Goal: Task Accomplishment & Management: Complete application form

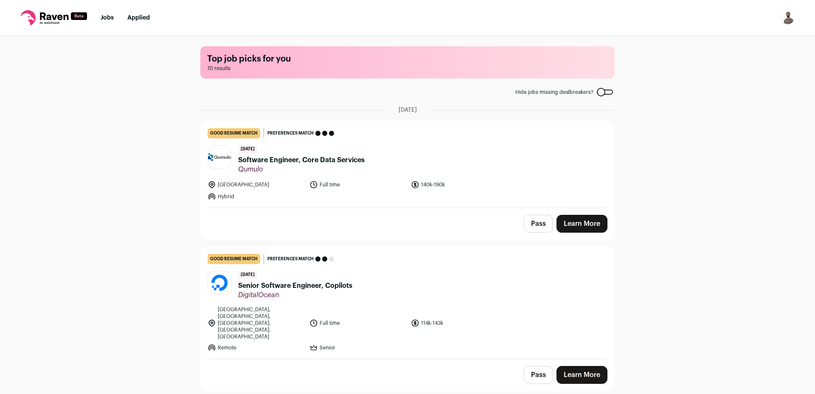
click at [292, 157] on span "Software Engineer, Core Data Services" at bounding box center [301, 160] width 127 height 10
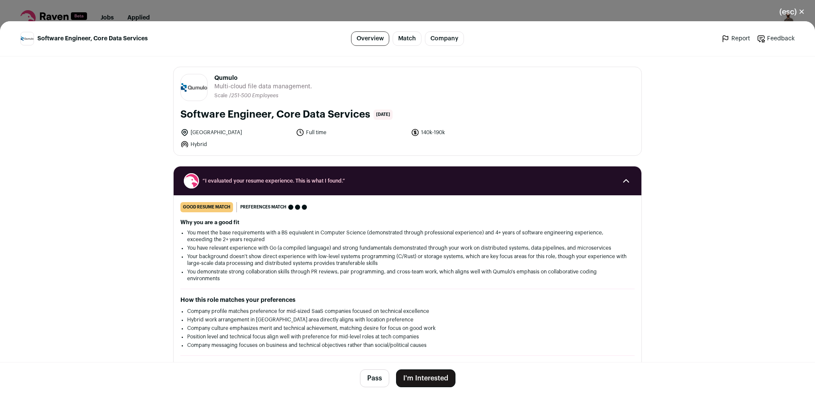
click at [375, 381] on button "Pass" at bounding box center [374, 378] width 29 height 18
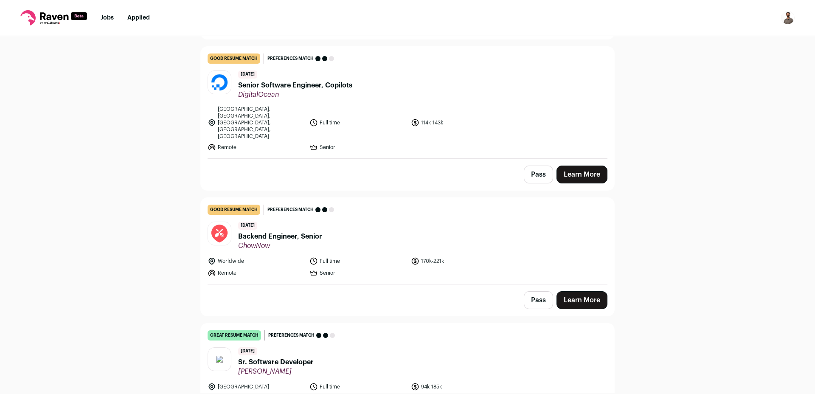
scroll to position [204, 0]
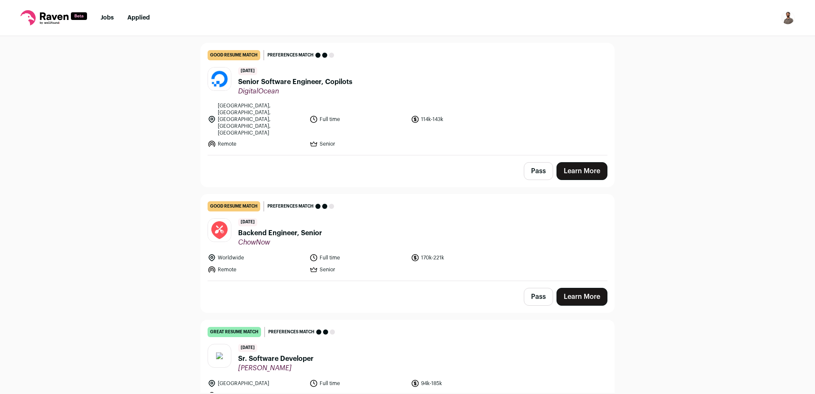
click at [534, 162] on button "Pass" at bounding box center [538, 171] width 29 height 18
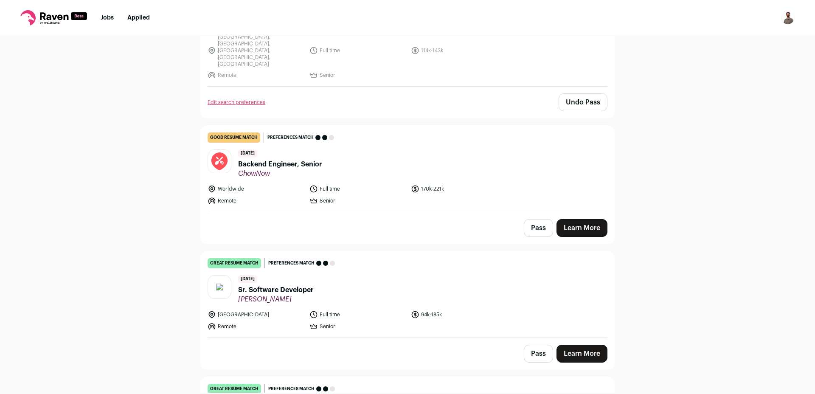
scroll to position [306, 0]
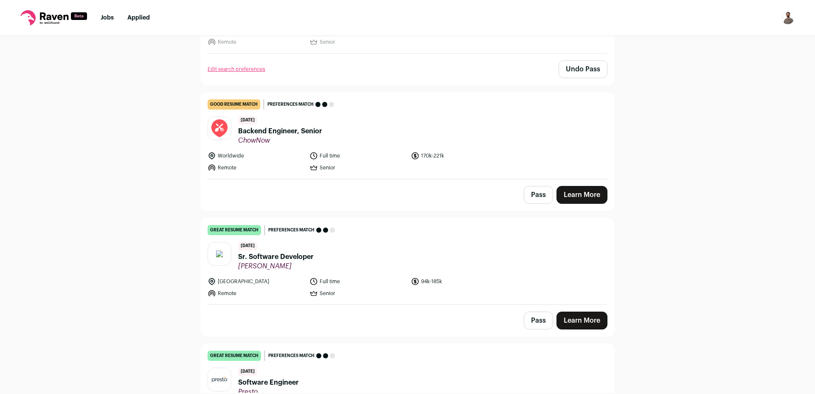
click at [289, 126] on span "Backend Engineer, Senior" at bounding box center [280, 131] width 84 height 10
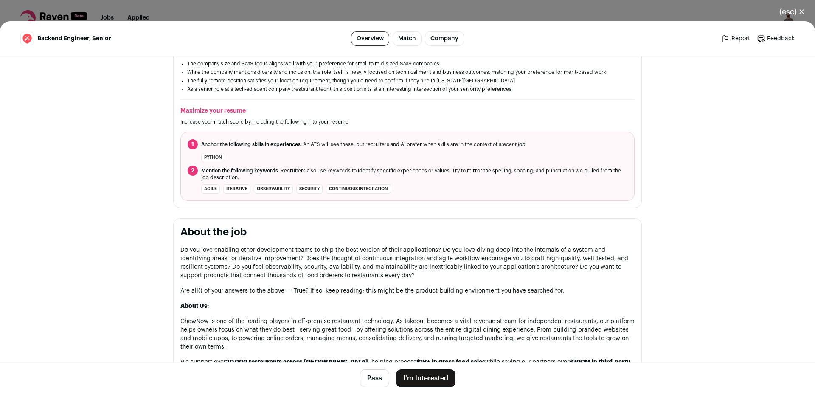
scroll to position [204, 0]
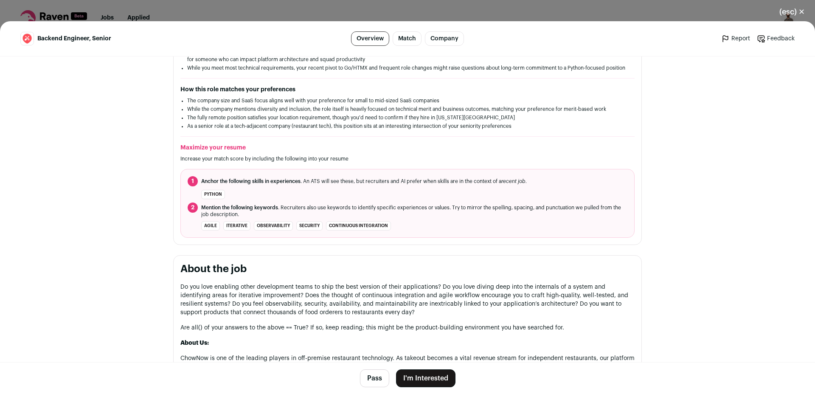
click at [368, 377] on button "Pass" at bounding box center [374, 378] width 29 height 18
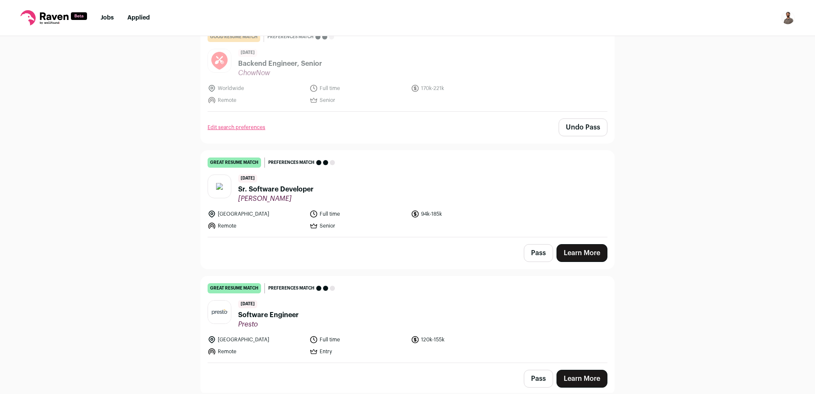
scroll to position [102, 0]
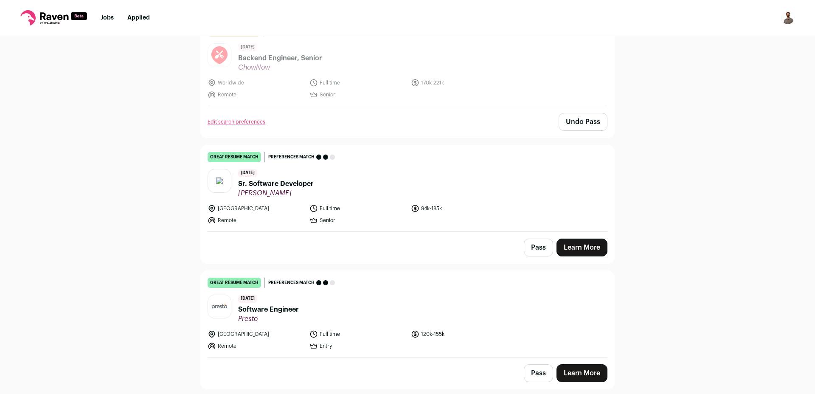
click at [264, 186] on span "Sr. Software Developer" at bounding box center [276, 184] width 76 height 10
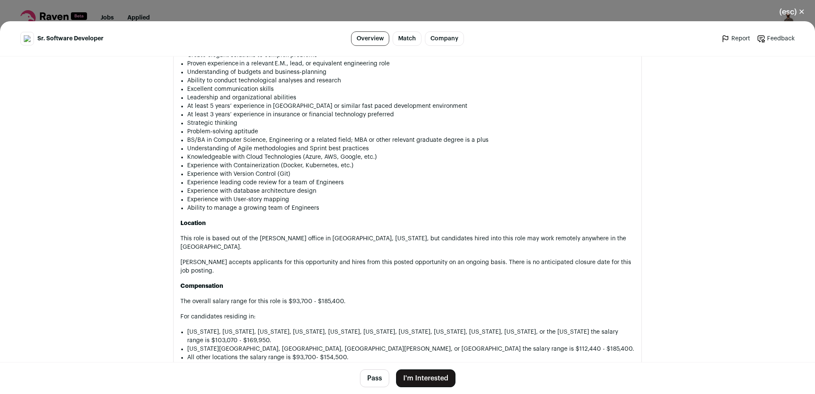
scroll to position [611, 0]
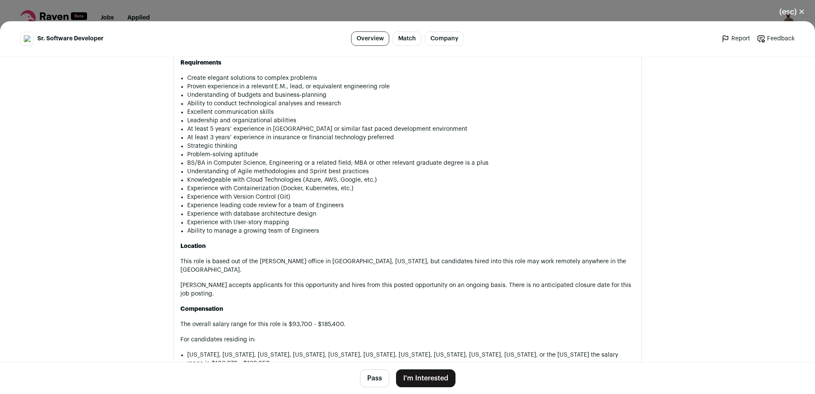
click at [366, 374] on button "Pass" at bounding box center [374, 378] width 29 height 18
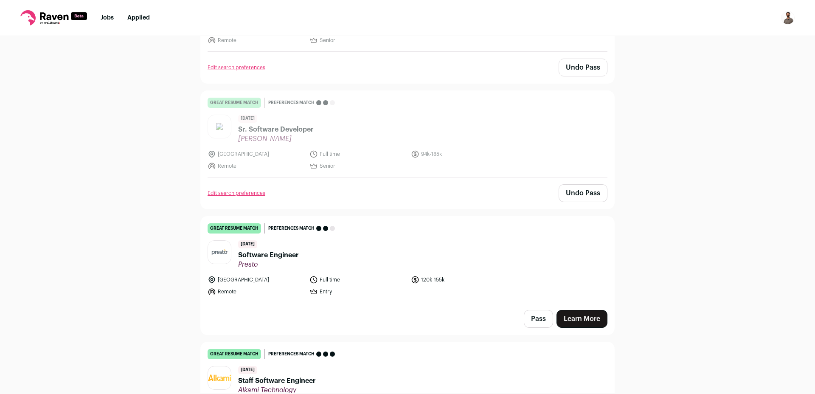
scroll to position [204, 0]
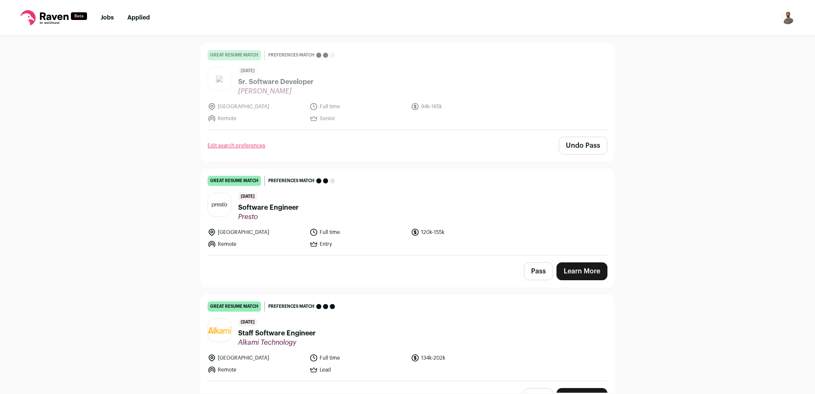
click at [268, 209] on span "Software Engineer" at bounding box center [268, 208] width 61 height 10
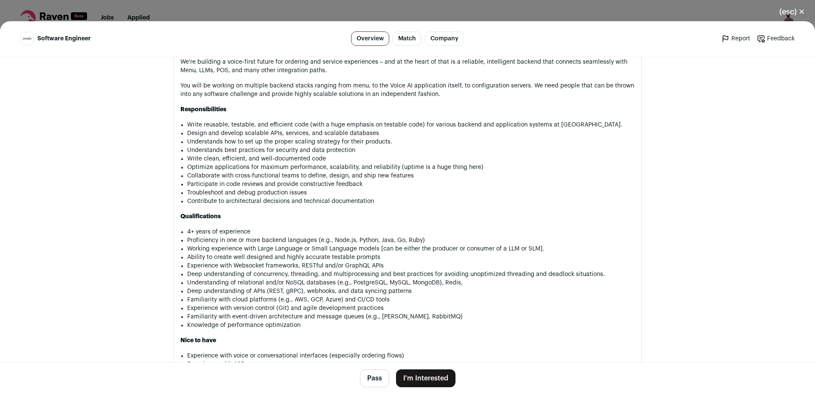
scroll to position [459, 0]
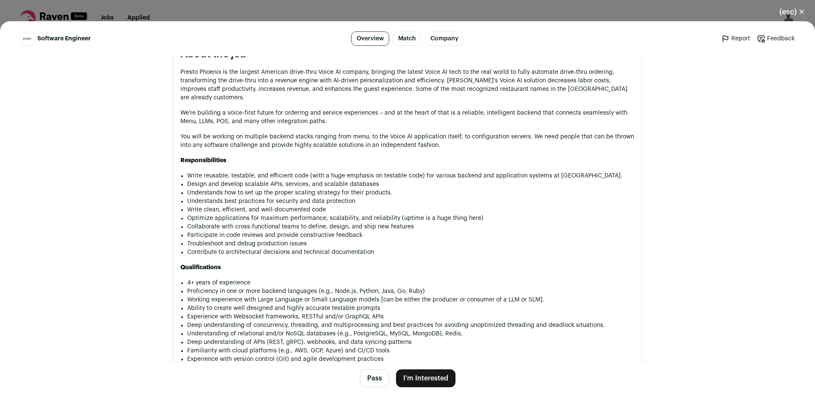
click at [366, 377] on button "Pass" at bounding box center [374, 378] width 29 height 18
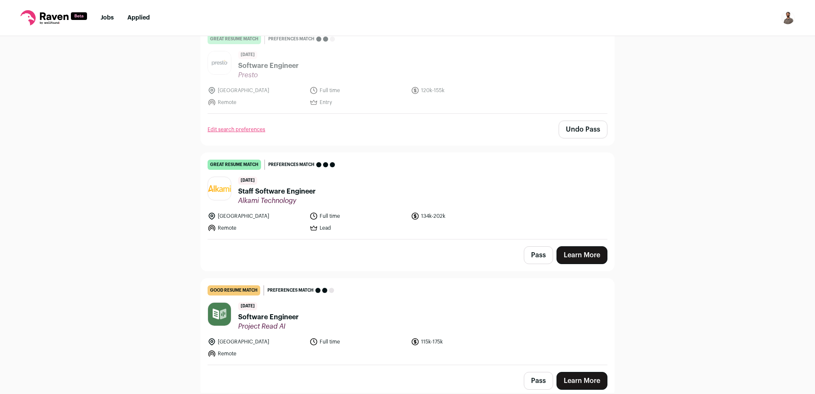
scroll to position [357, 0]
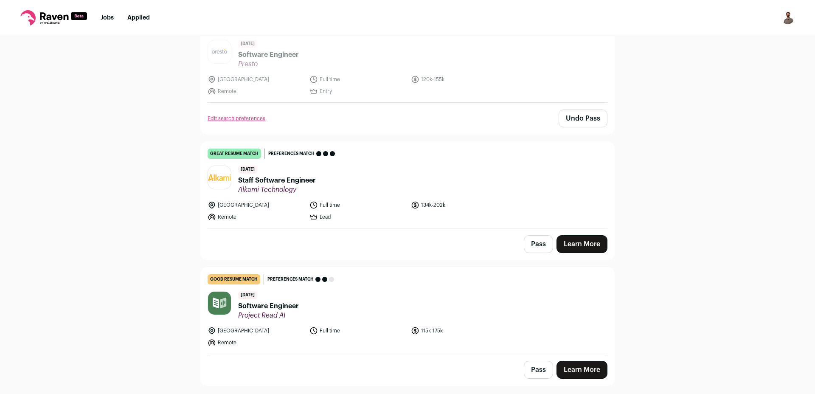
click at [529, 244] on button "Pass" at bounding box center [538, 244] width 29 height 18
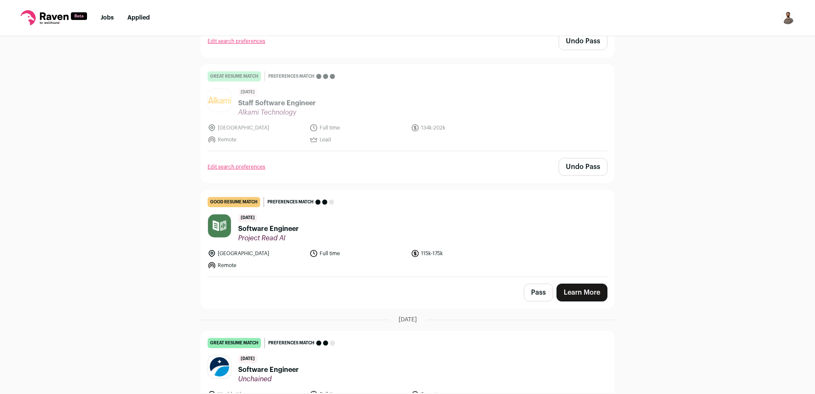
scroll to position [459, 0]
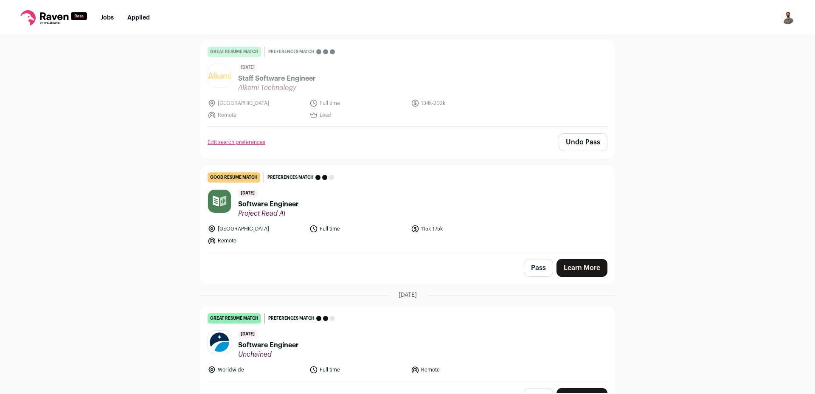
click at [283, 205] on span "Software Engineer" at bounding box center [268, 204] width 61 height 10
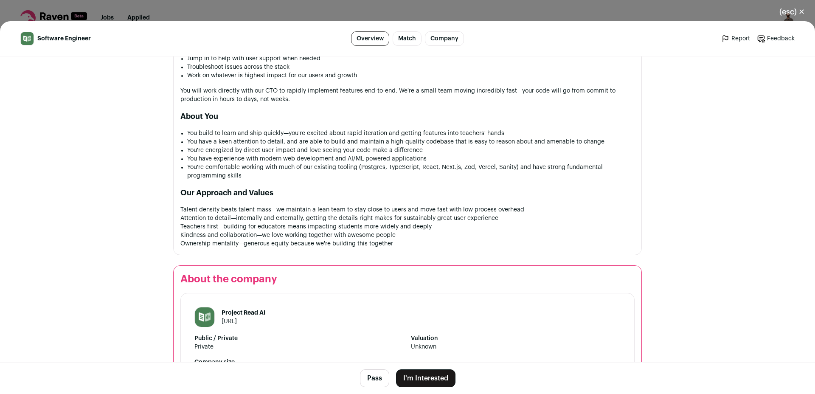
scroll to position [713, 0]
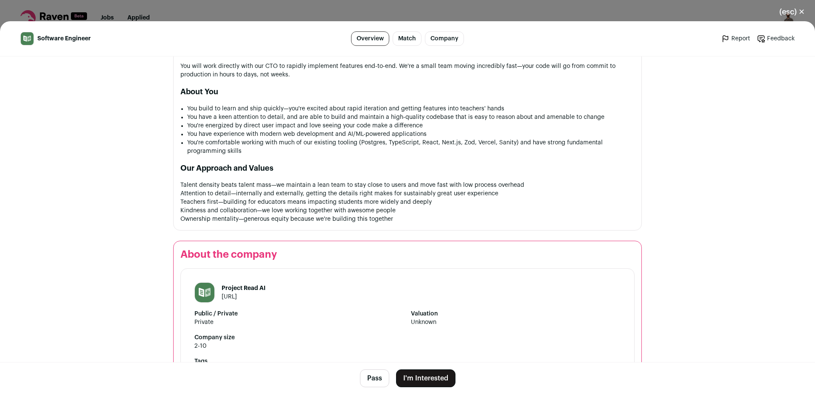
click at [369, 382] on button "Pass" at bounding box center [374, 378] width 29 height 18
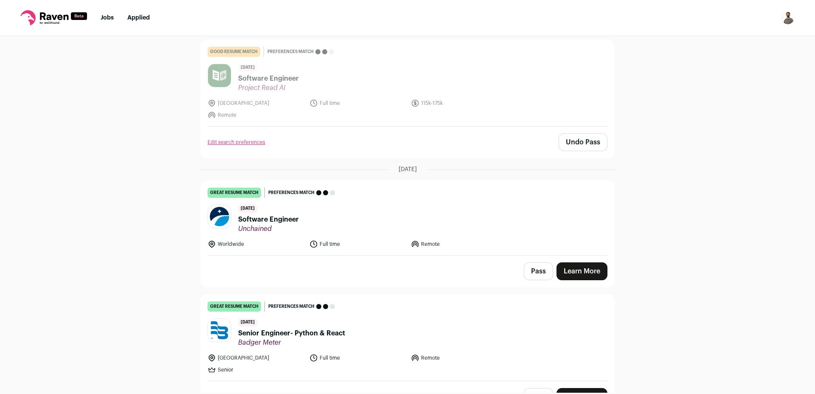
click at [279, 215] on span "Software Engineer" at bounding box center [268, 219] width 61 height 10
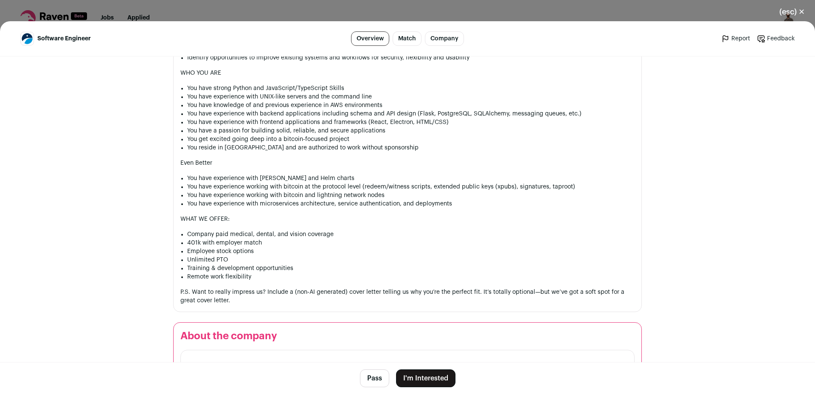
scroll to position [655, 0]
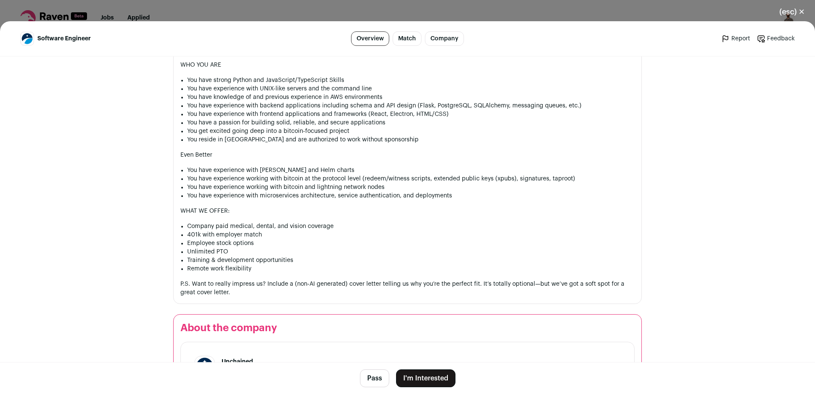
click at [373, 383] on button "Pass" at bounding box center [374, 378] width 29 height 18
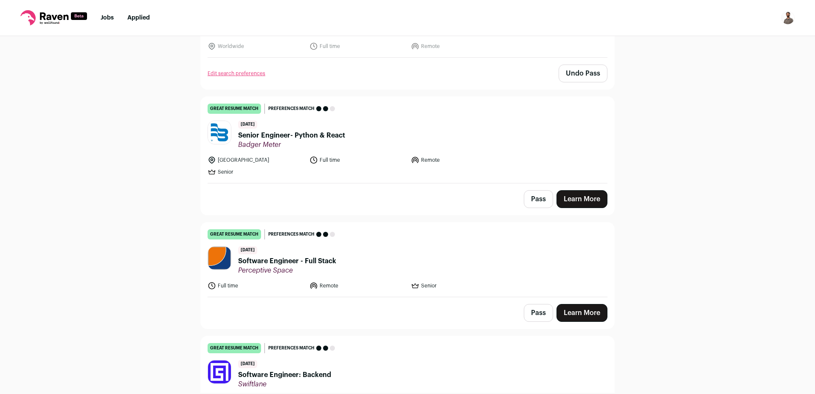
scroll to position [549, 0]
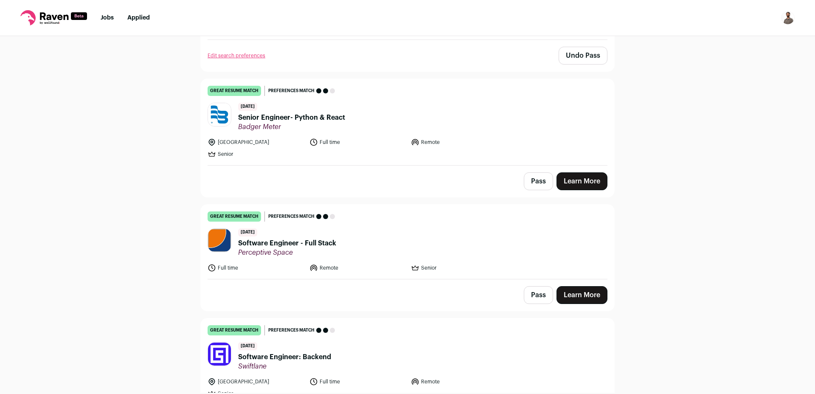
click at [303, 116] on span "Senior Engineer- Python & React" at bounding box center [291, 118] width 107 height 10
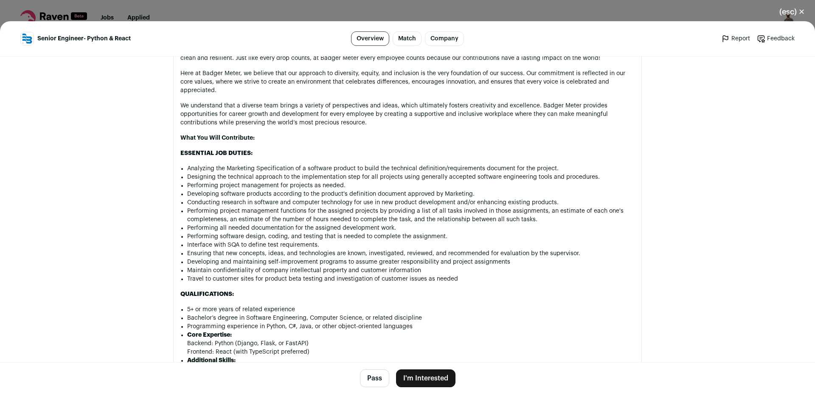
scroll to position [509, 0]
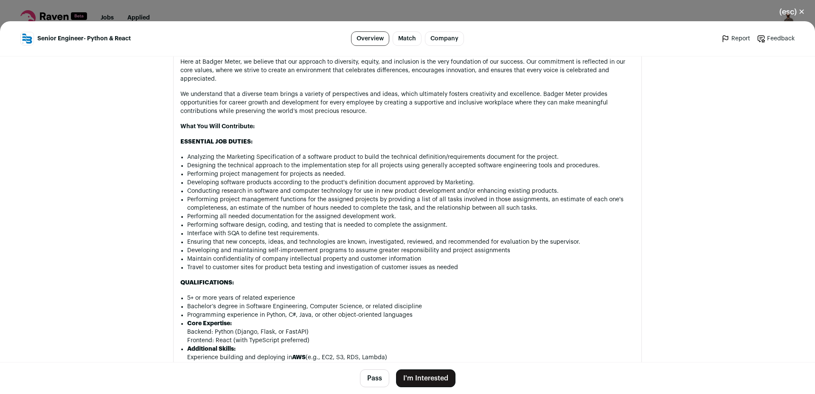
click at [366, 385] on button "Pass" at bounding box center [374, 378] width 29 height 18
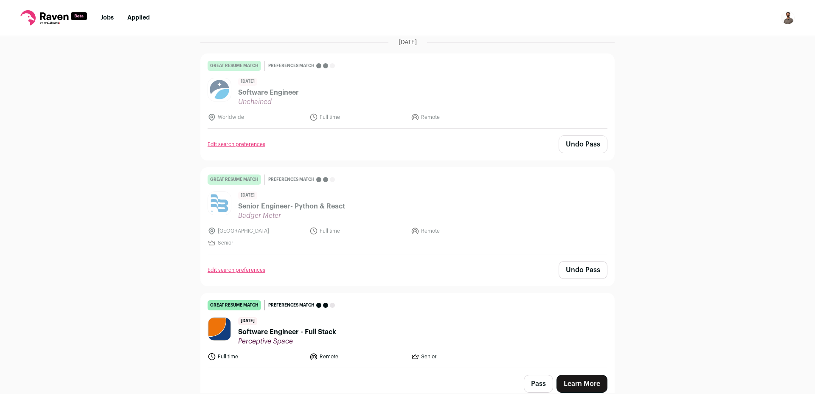
scroll to position [231, 0]
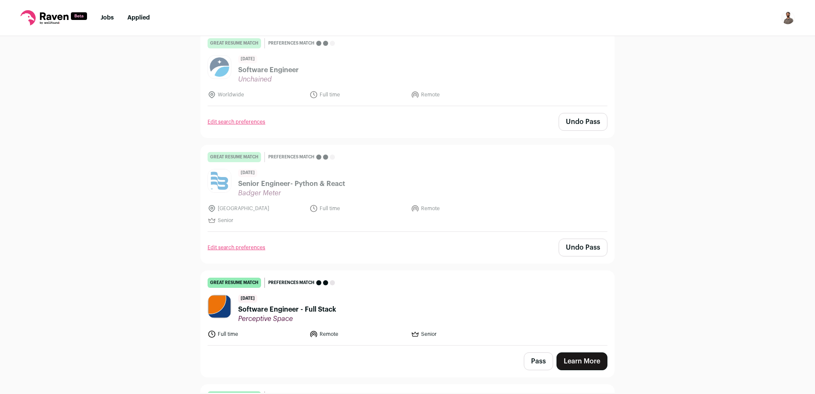
click at [304, 307] on span "Software Engineer - Full Stack" at bounding box center [287, 309] width 98 height 10
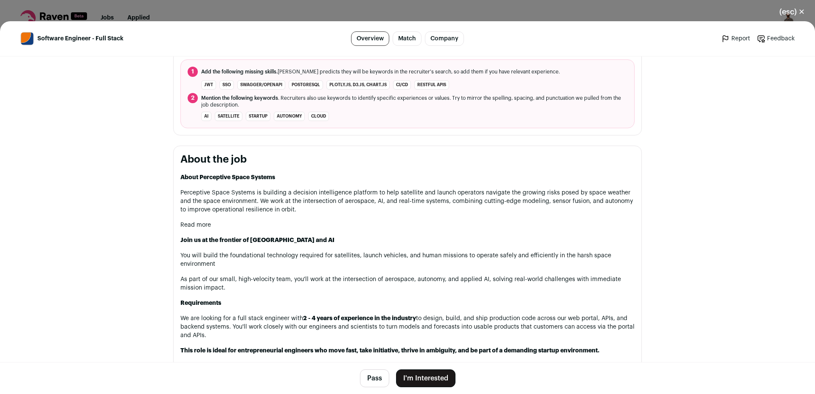
scroll to position [323, 0]
click at [429, 380] on button "I'm Interested" at bounding box center [425, 378] width 59 height 18
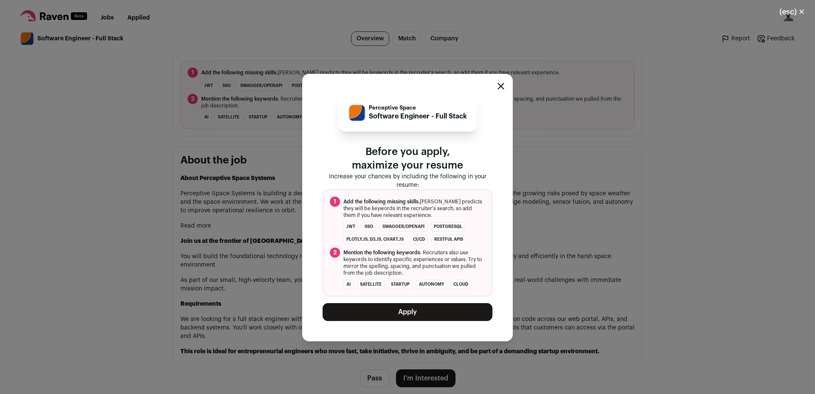
click at [417, 307] on button "Apply" at bounding box center [408, 312] width 170 height 18
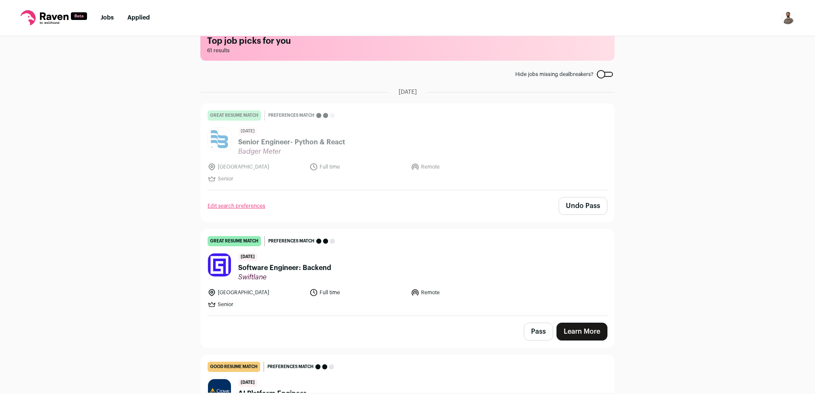
scroll to position [0, 0]
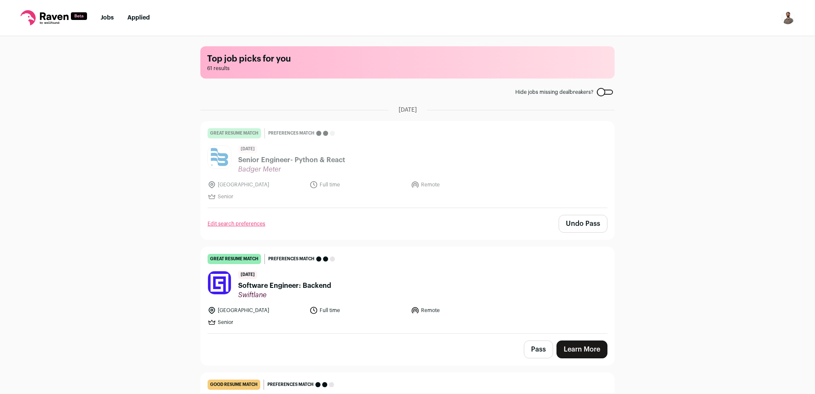
click at [279, 285] on span "Software Engineer: Backend" at bounding box center [284, 286] width 93 height 10
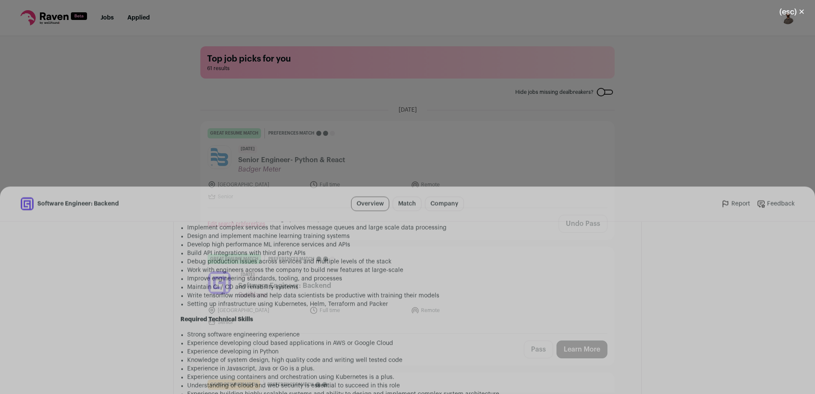
scroll to position [560, 0]
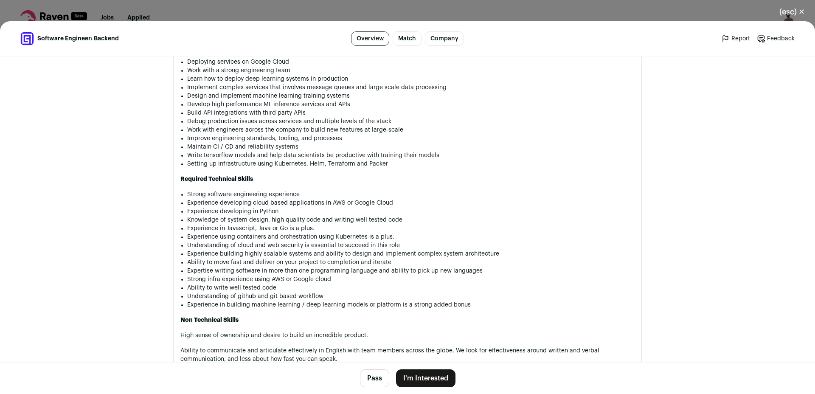
click at [380, 377] on button "Pass" at bounding box center [374, 378] width 29 height 18
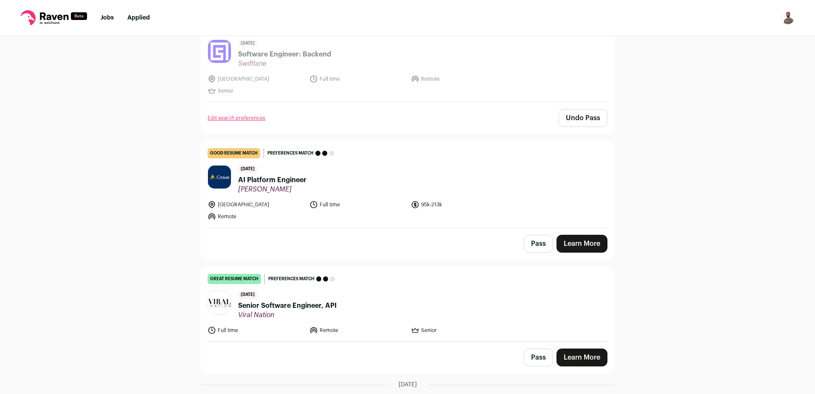
scroll to position [153, 0]
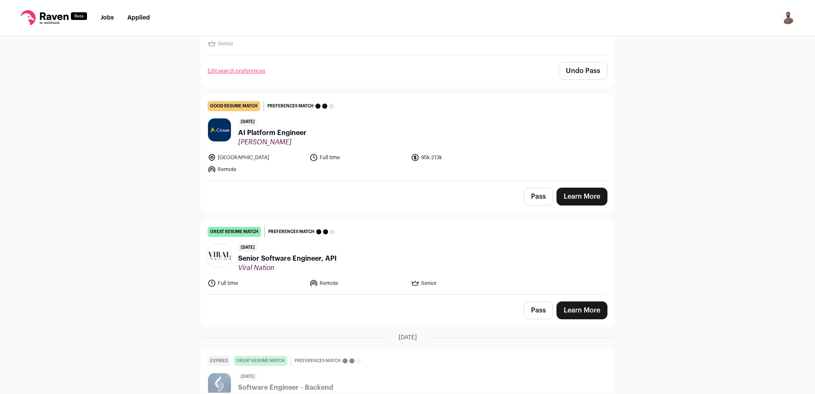
click at [258, 130] on span "AI Platform Engineer" at bounding box center [272, 133] width 68 height 10
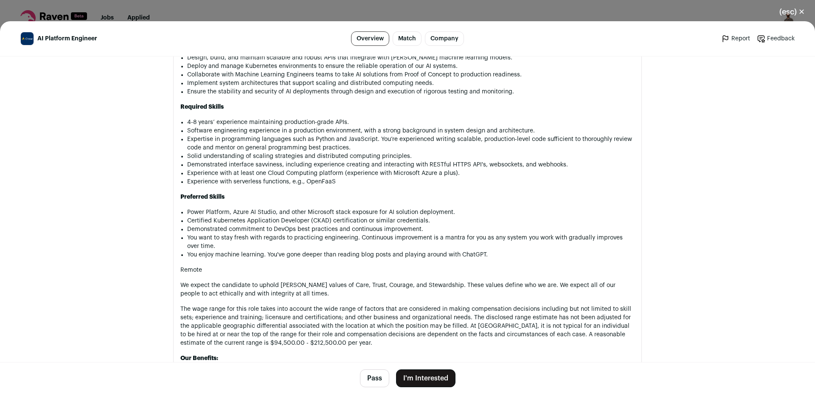
scroll to position [662, 0]
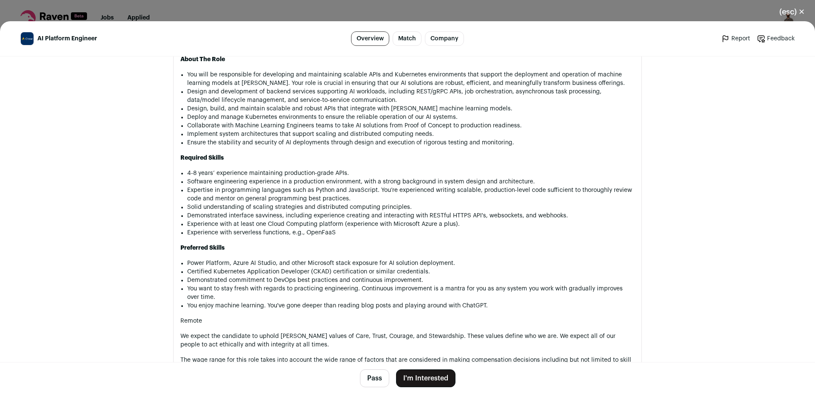
click at [376, 383] on button "Pass" at bounding box center [374, 378] width 29 height 18
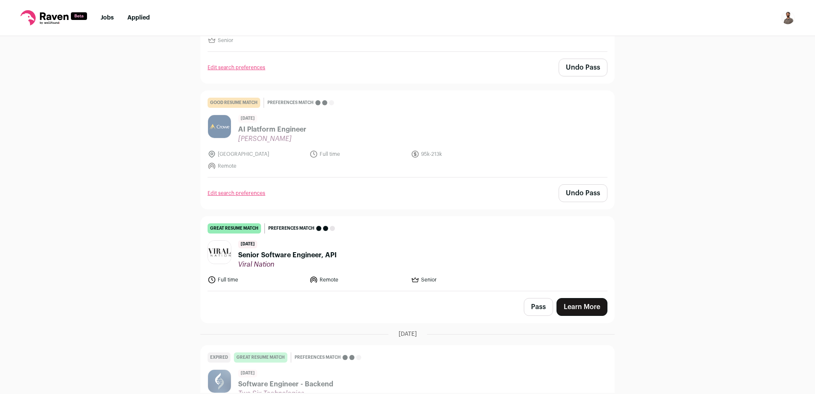
scroll to position [153, 0]
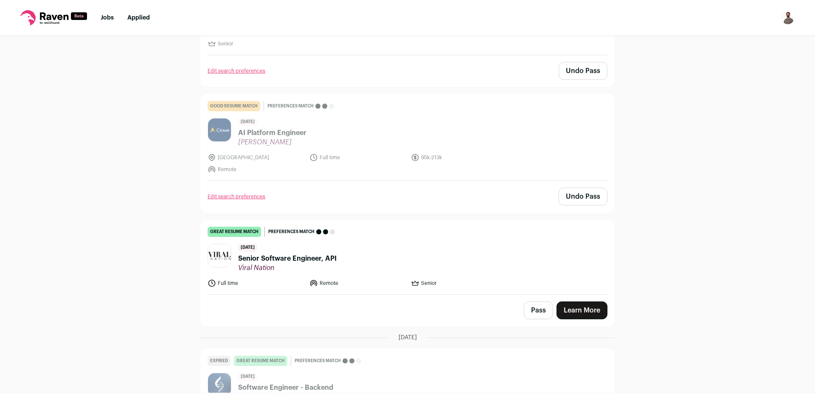
click at [316, 260] on span "Senior Software Engineer, API" at bounding box center [287, 258] width 98 height 10
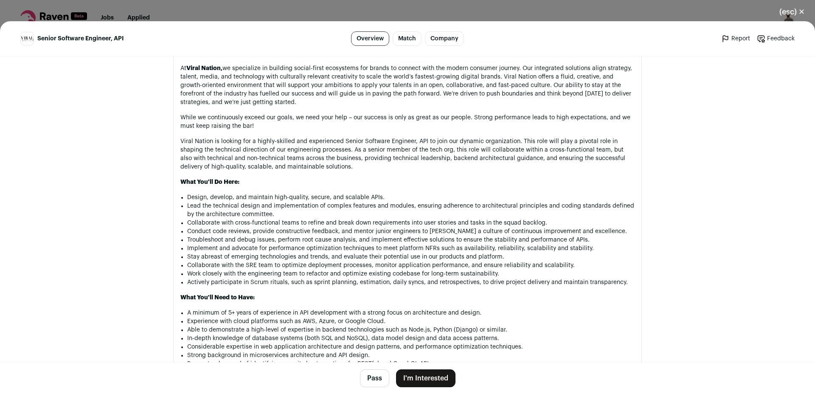
scroll to position [459, 0]
click at [369, 378] on button "Pass" at bounding box center [374, 378] width 29 height 18
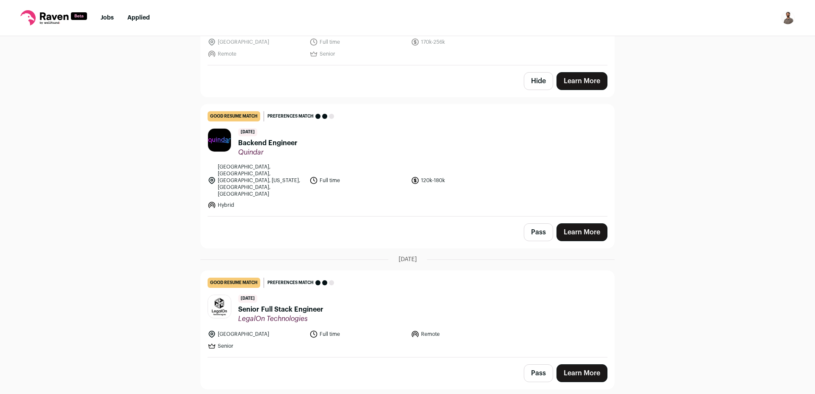
scroll to position [560, 0]
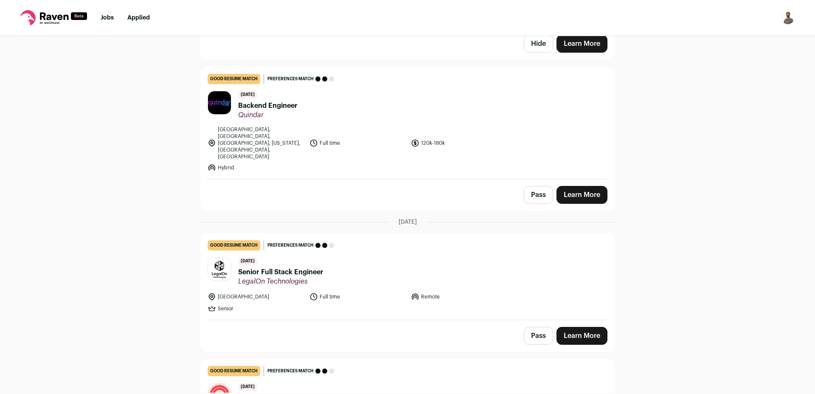
click at [537, 186] on button "Pass" at bounding box center [538, 195] width 29 height 18
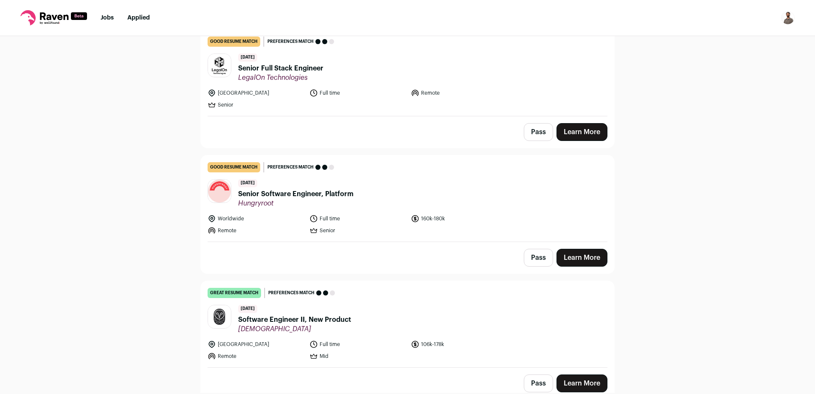
scroll to position [713, 0]
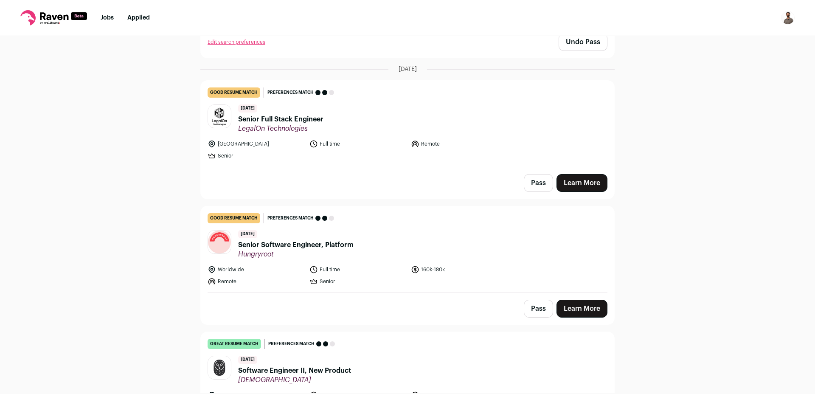
click at [300, 114] on span "Senior Full Stack Engineer" at bounding box center [280, 119] width 85 height 10
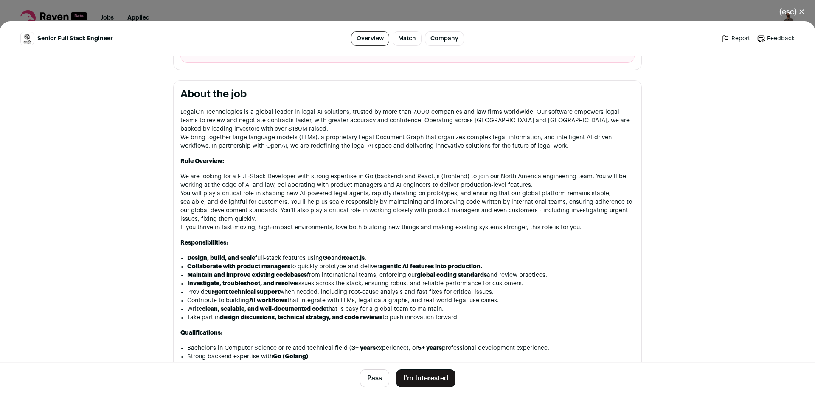
scroll to position [347, 0]
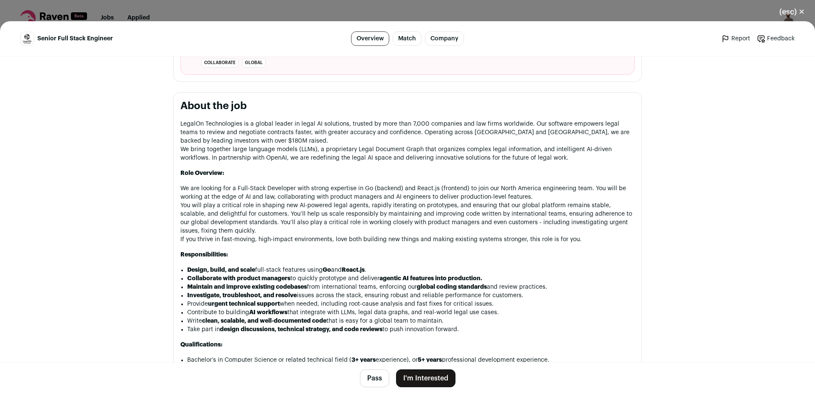
click at [796, 13] on button "(esc) ✕" at bounding box center [792, 12] width 46 height 19
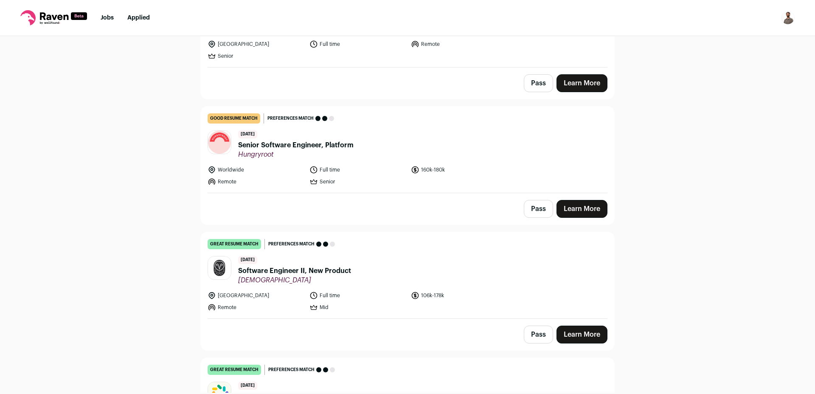
scroll to position [815, 0]
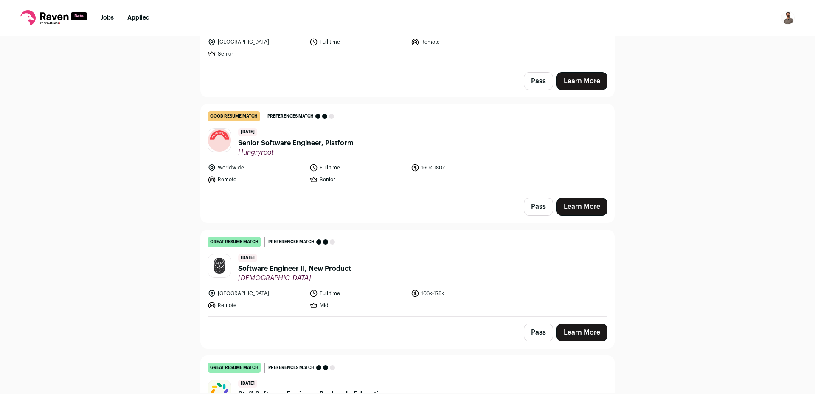
click at [315, 138] on span "Senior Software Engineer, Platform" at bounding box center [295, 143] width 115 height 10
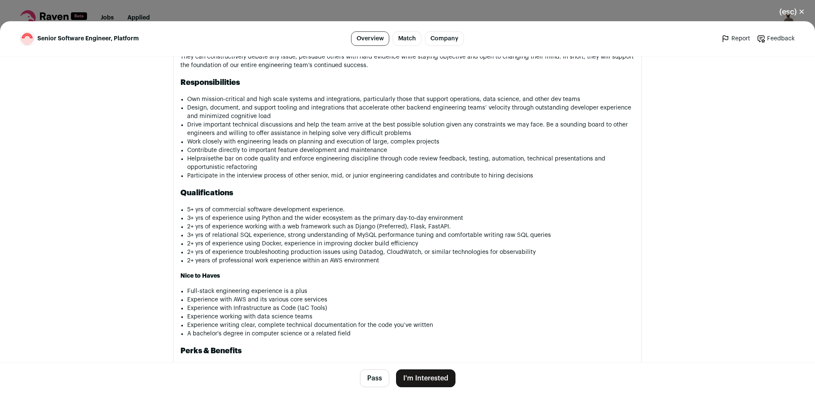
scroll to position [560, 0]
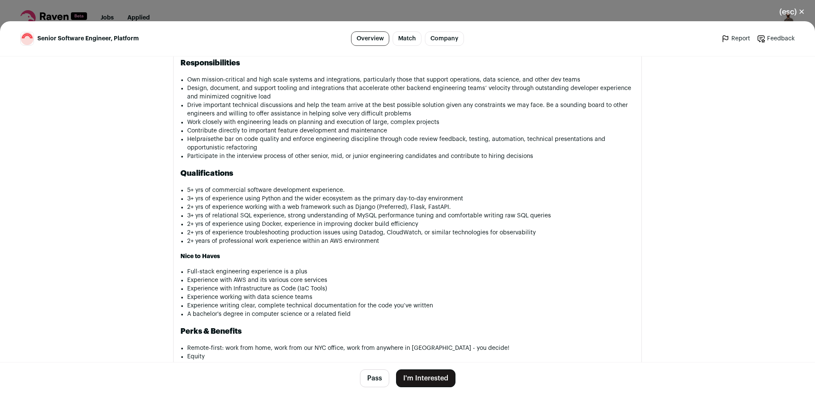
click at [368, 374] on button "Pass" at bounding box center [374, 378] width 29 height 18
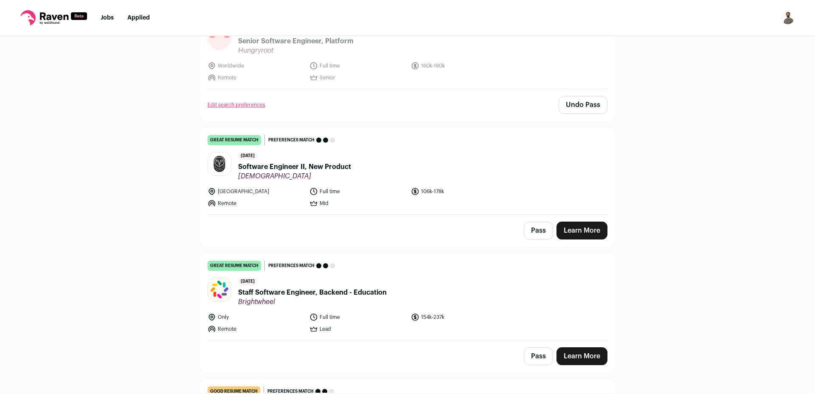
scroll to position [968, 0]
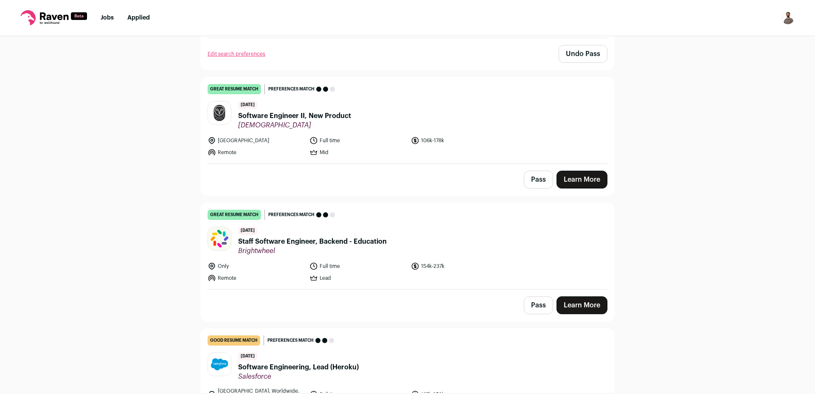
click at [537, 171] on button "Pass" at bounding box center [538, 180] width 29 height 18
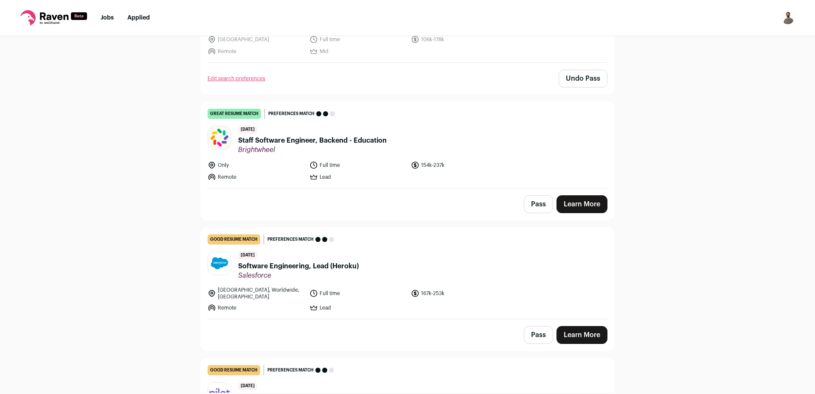
scroll to position [1070, 0]
click at [536, 194] on button "Pass" at bounding box center [538, 203] width 29 height 18
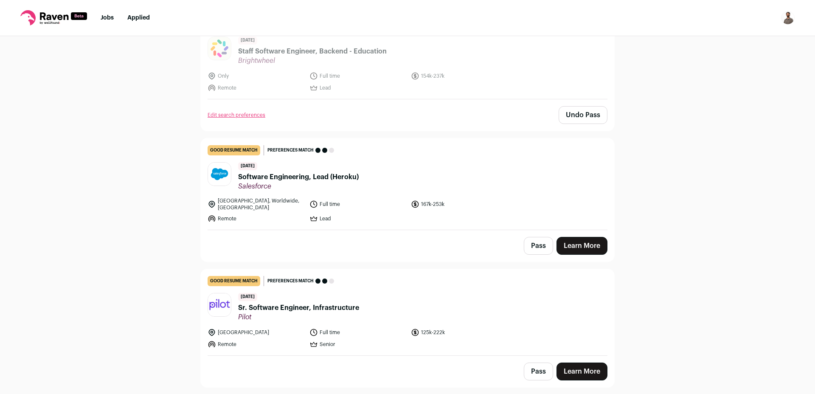
scroll to position [1172, 0]
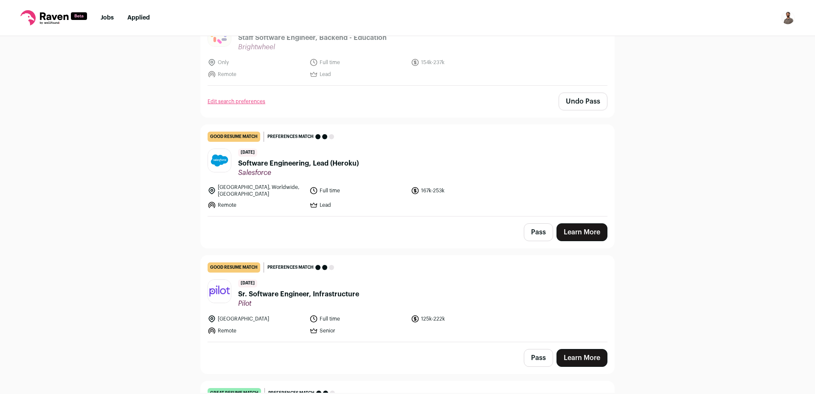
click at [543, 223] on button "Pass" at bounding box center [538, 232] width 29 height 18
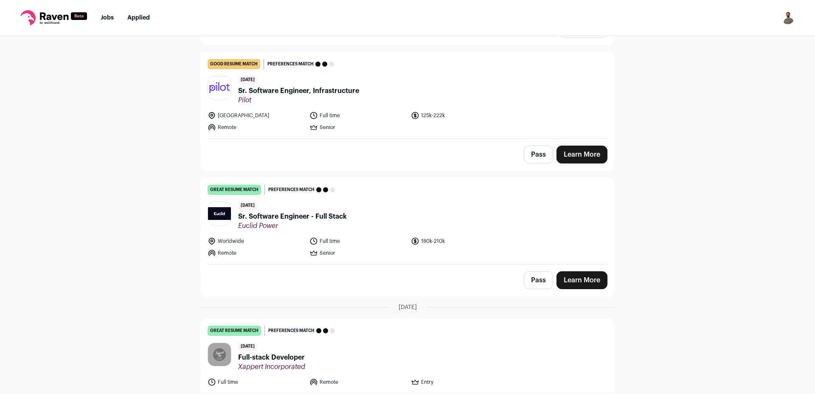
scroll to position [1376, 0]
